Goal: Task Accomplishment & Management: Manage account settings

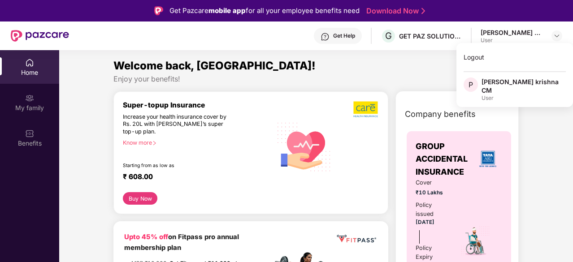
scroll to position [2971, 0]
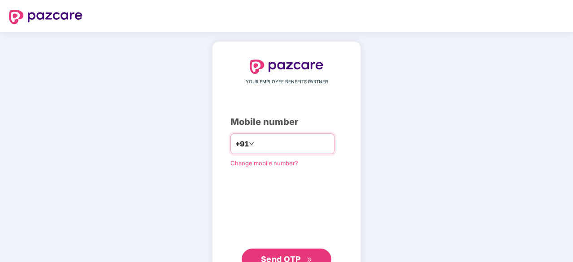
type input "**********"
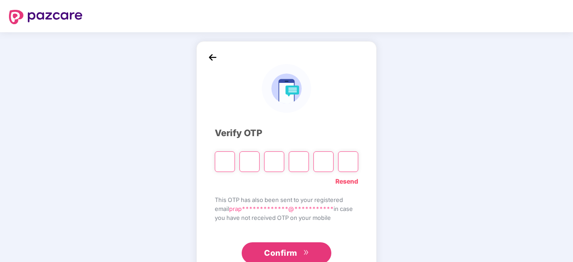
type input "*"
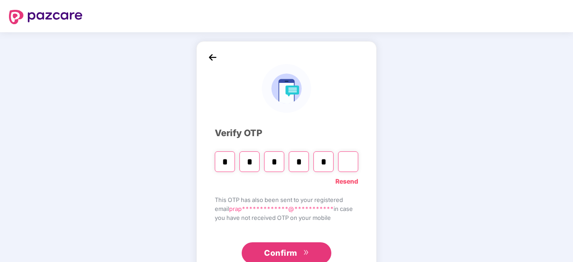
type input "*"
